Goal: Transaction & Acquisition: Purchase product/service

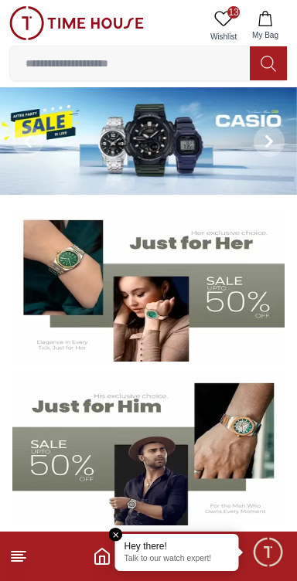
click at [223, 26] on icon at bounding box center [223, 18] width 19 height 19
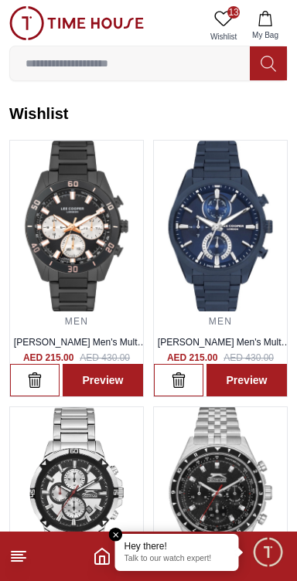
click at [26, 553] on icon at bounding box center [18, 556] width 19 height 19
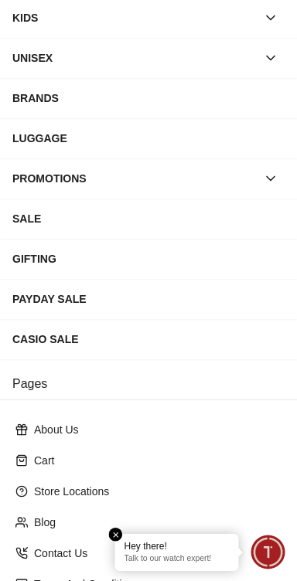
scroll to position [288, 0]
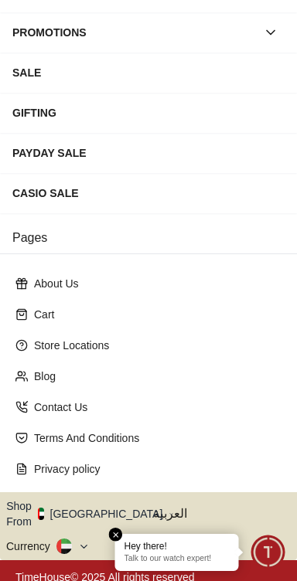
click at [169, 509] on icon "button" at bounding box center [171, 515] width 5 height 12
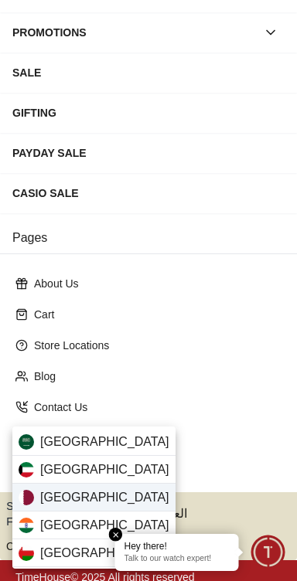
click at [109, 498] on div "[GEOGRAPHIC_DATA]" at bounding box center [93, 498] width 163 height 28
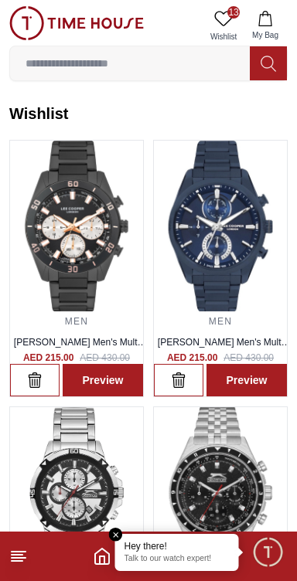
click at [230, 17] on span "13" at bounding box center [233, 12] width 12 height 12
click at [19, 561] on line at bounding box center [17, 561] width 11 height 0
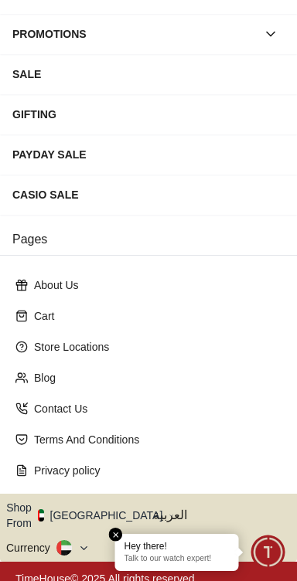
scroll to position [288, 0]
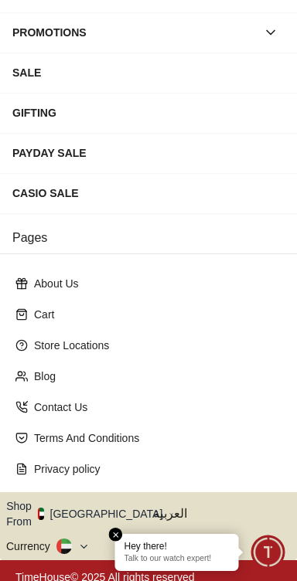
click at [169, 509] on icon "button" at bounding box center [171, 515] width 5 height 12
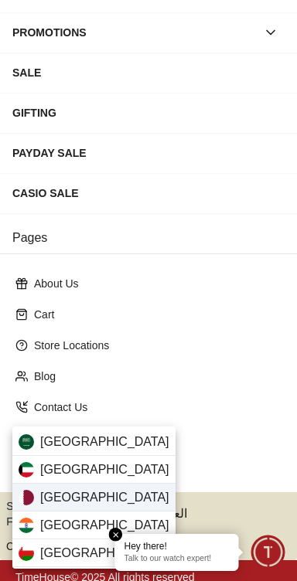
click at [96, 501] on div "[GEOGRAPHIC_DATA]" at bounding box center [93, 498] width 163 height 28
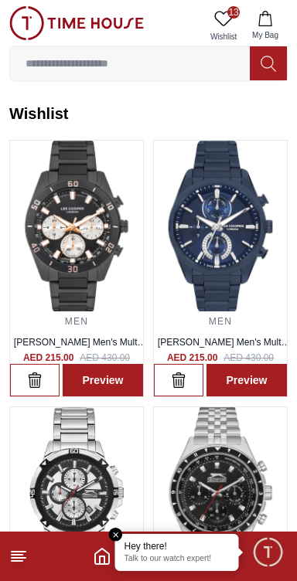
click at [26, 564] on icon at bounding box center [18, 556] width 19 height 19
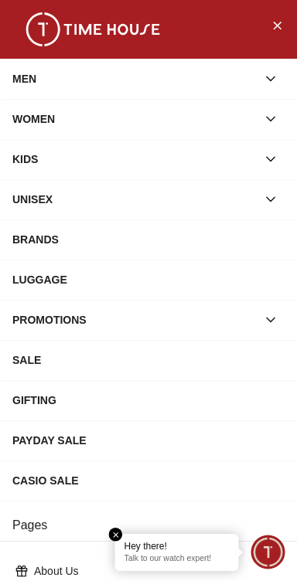
click at [99, 87] on div "MEN" at bounding box center [134, 79] width 244 height 28
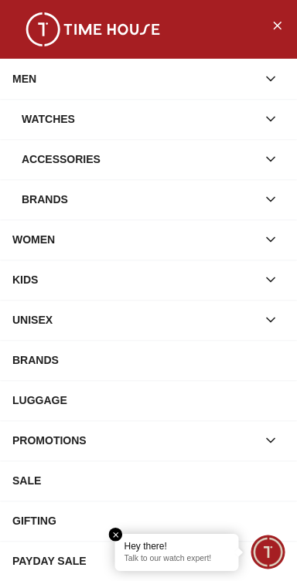
click at [144, 118] on div "Watches" at bounding box center [139, 119] width 235 height 28
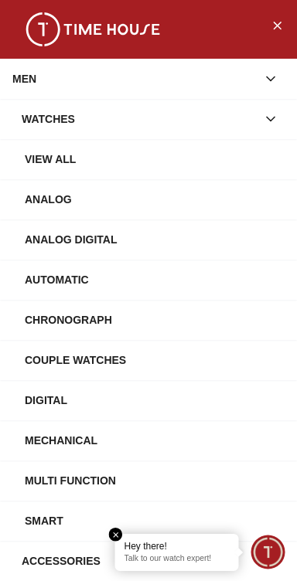
click at [89, 320] on div "Chronograph" at bounding box center [155, 320] width 260 height 28
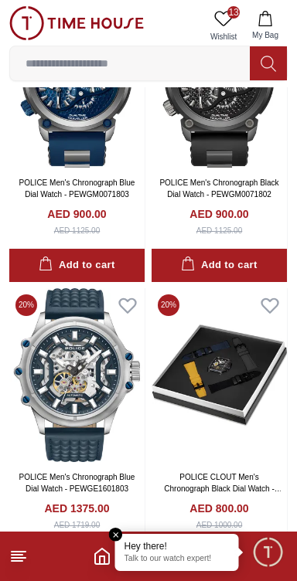
scroll to position [1343, 0]
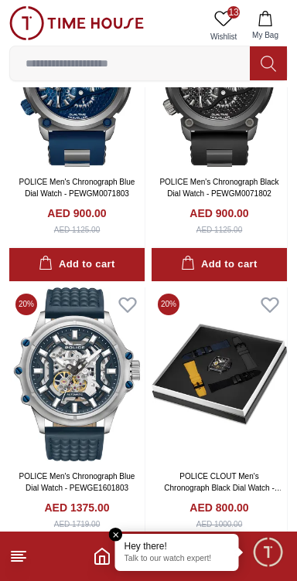
click at [19, 558] on line at bounding box center [19, 558] width 14 height 0
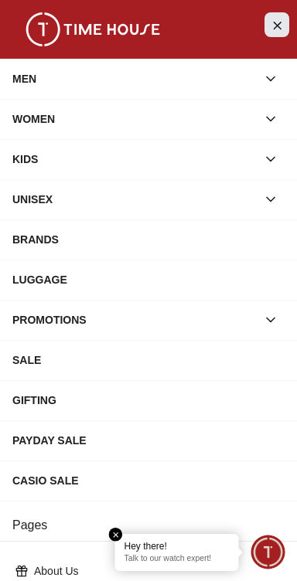
click at [288, 25] on button "Close Menu" at bounding box center [276, 24] width 25 height 25
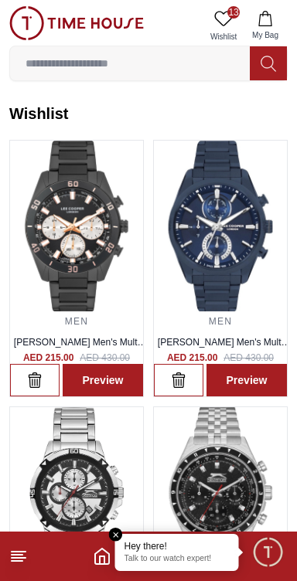
click at [24, 556] on icon at bounding box center [18, 556] width 19 height 19
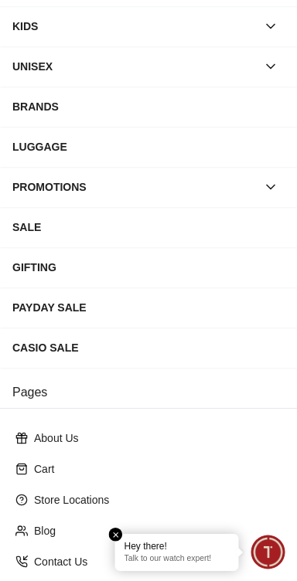
scroll to position [288, 0]
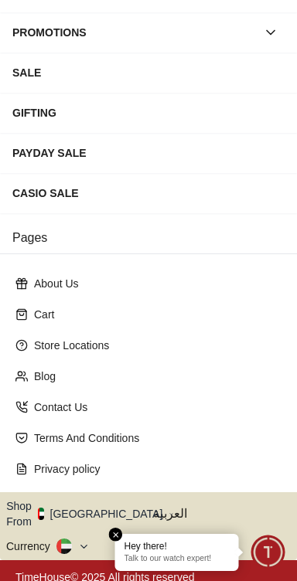
click at [104, 499] on button "Shop From [GEOGRAPHIC_DATA]" at bounding box center [90, 514] width 168 height 31
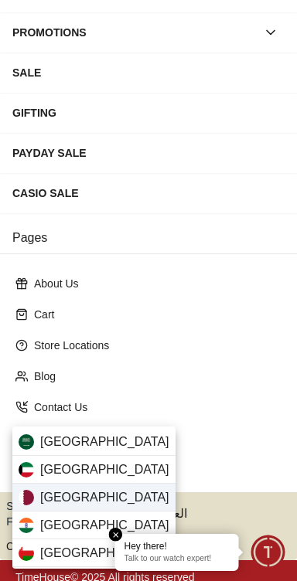
click at [103, 497] on div "[GEOGRAPHIC_DATA]" at bounding box center [93, 498] width 163 height 28
